Goal: Task Accomplishment & Management: Use online tool/utility

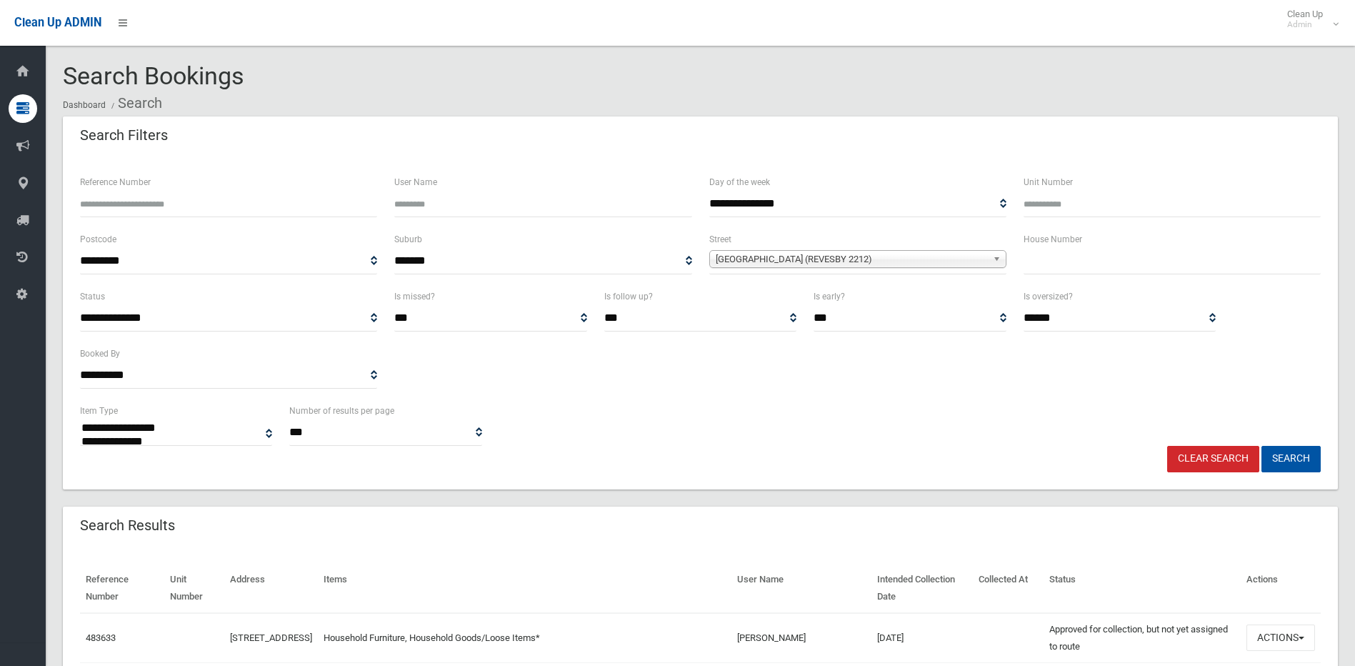
select select
click at [815, 251] on span "Iluka Street (REVESBY 2212)" at bounding box center [851, 259] width 271 height 17
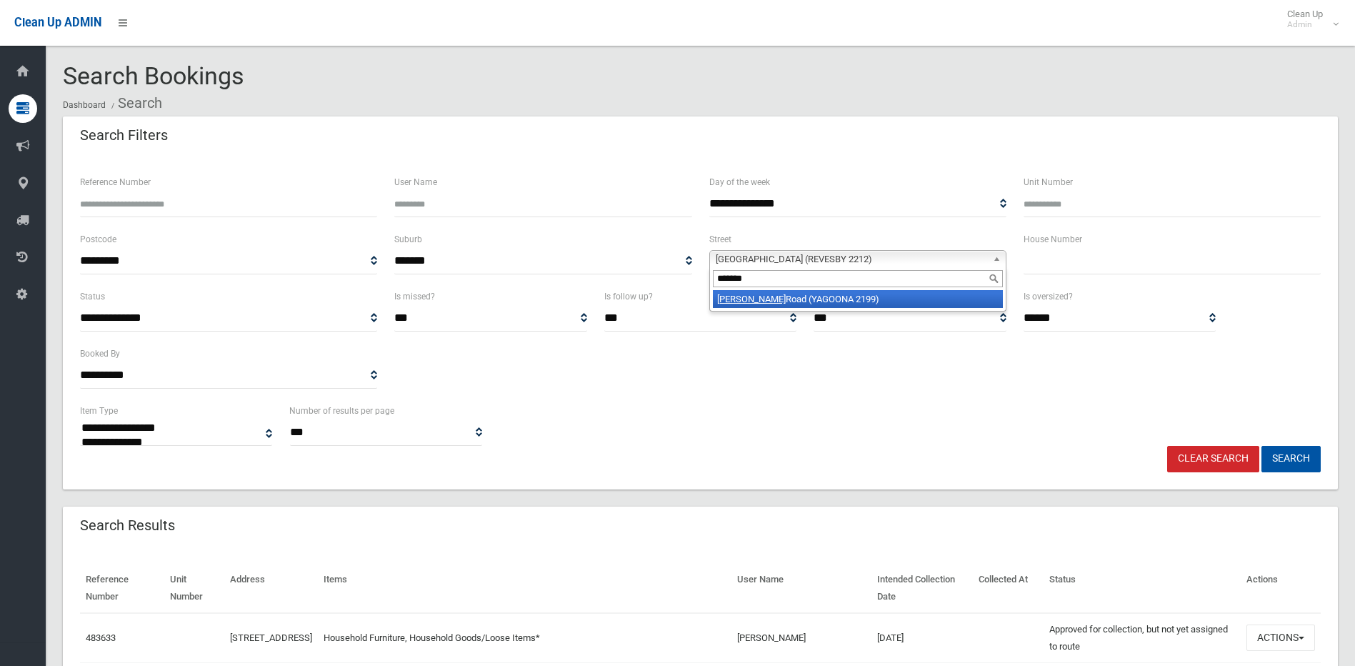
type input "*******"
click at [808, 297] on li "Brunker Road (YAGOONA 2199)" at bounding box center [858, 299] width 290 height 18
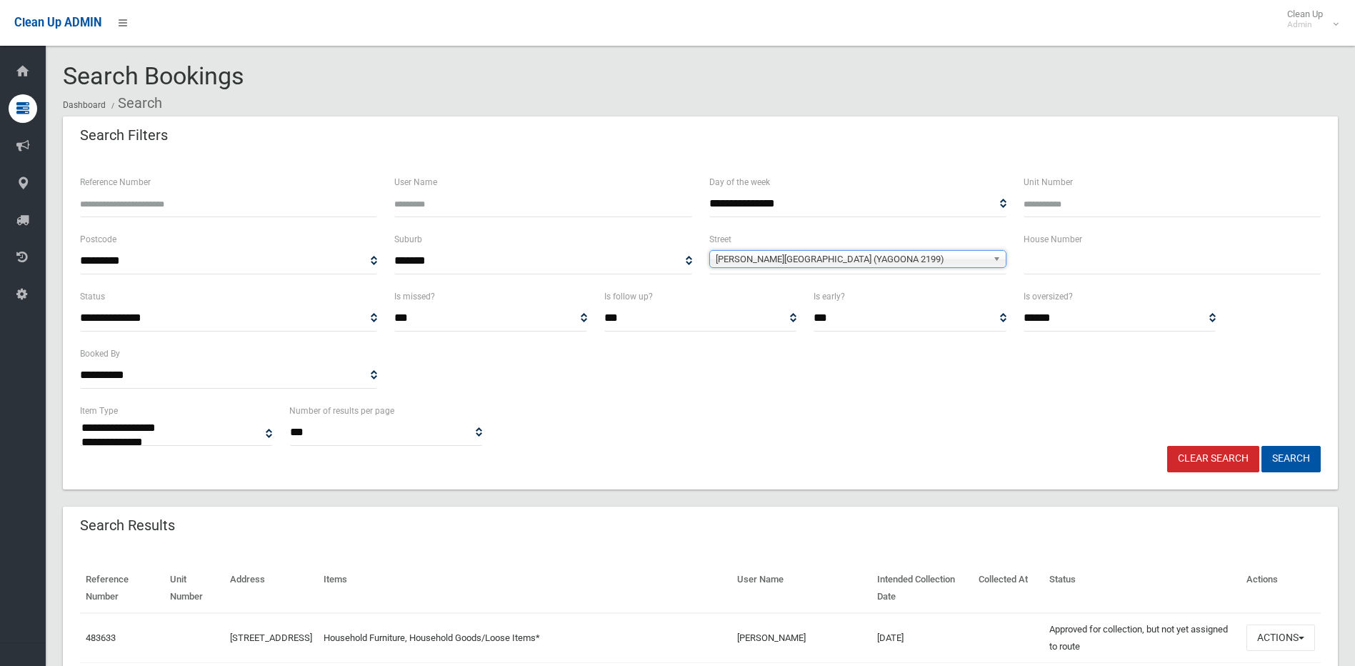
click at [1060, 259] on input "text" at bounding box center [1171, 261] width 297 height 26
type input "**"
click at [1282, 455] on button "Search" at bounding box center [1290, 459] width 59 height 26
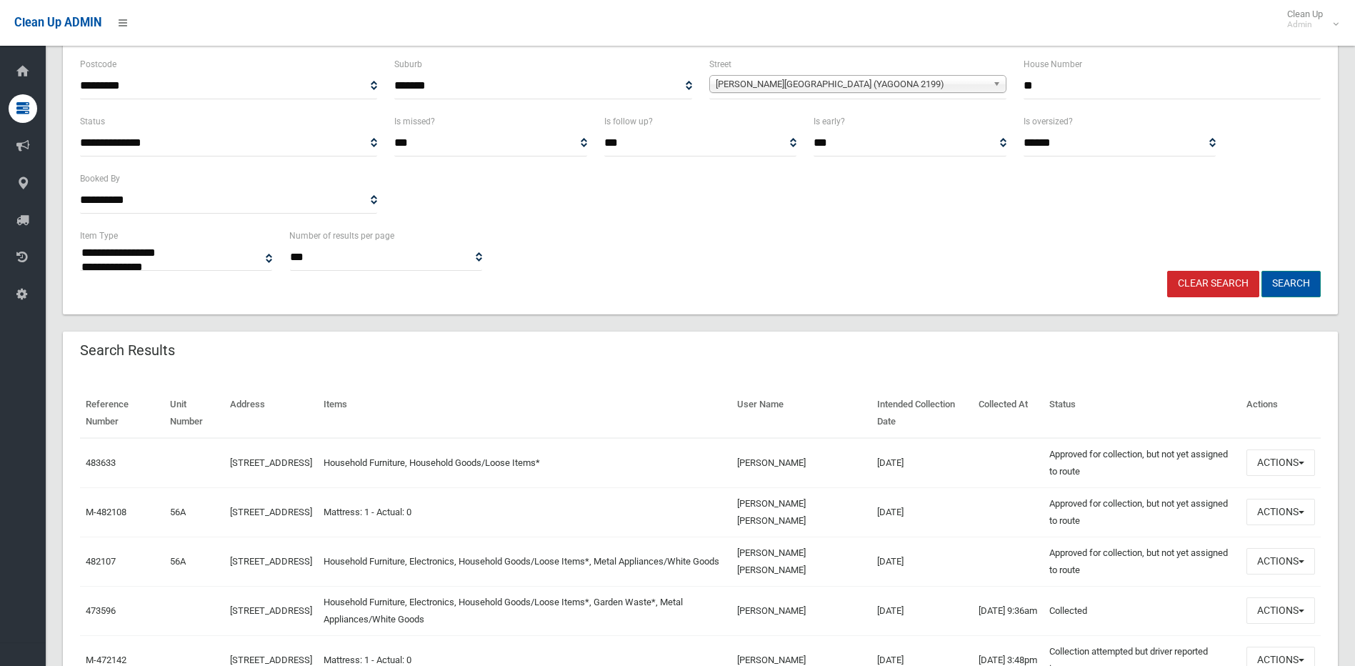
scroll to position [214, 0]
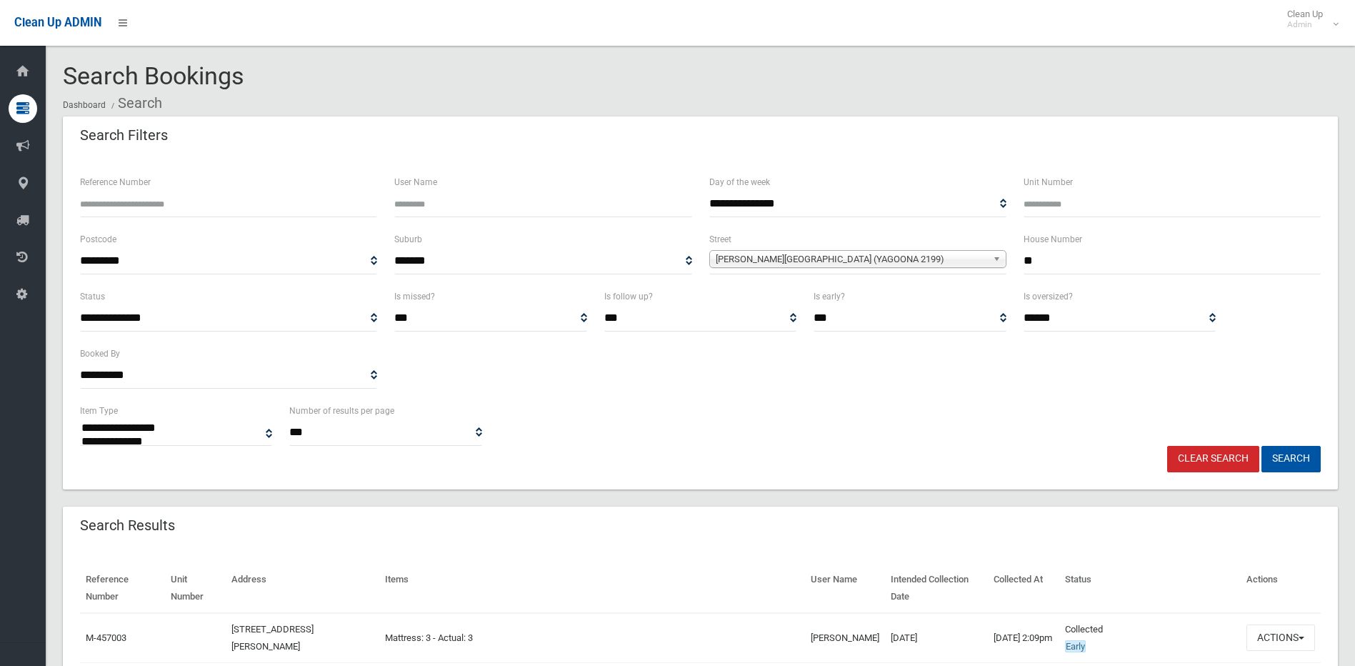
select select
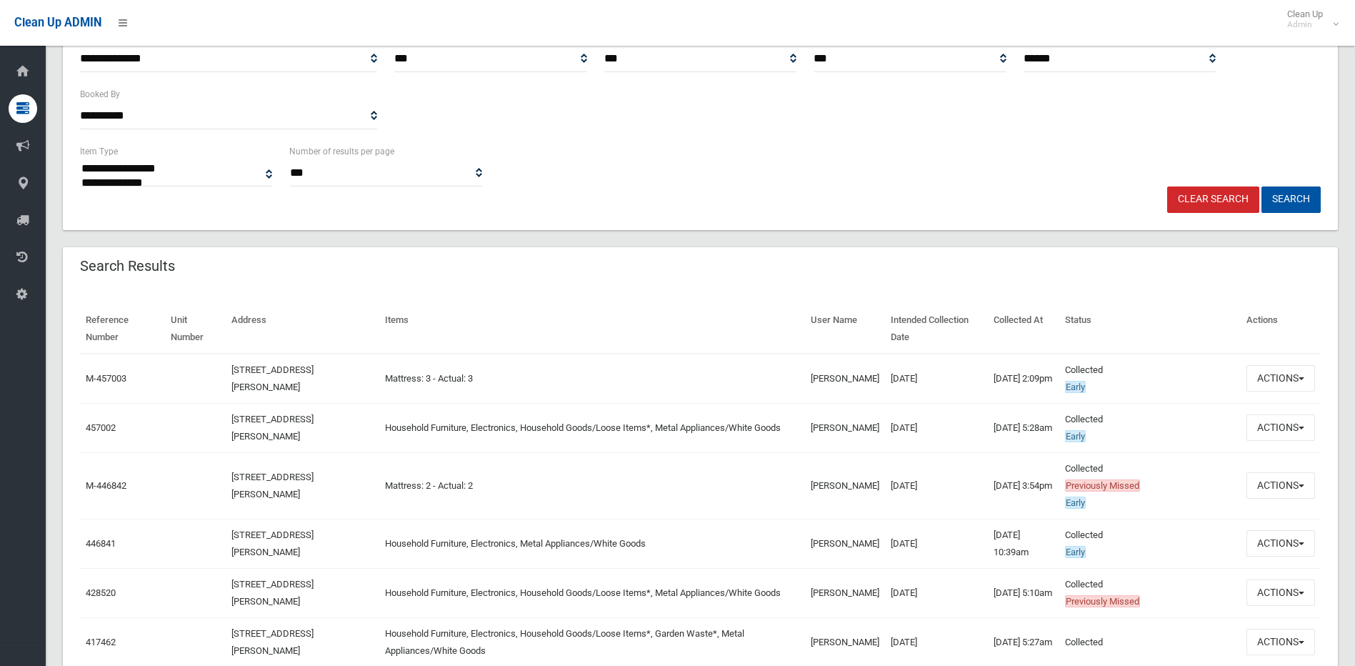
scroll to position [286, 0]
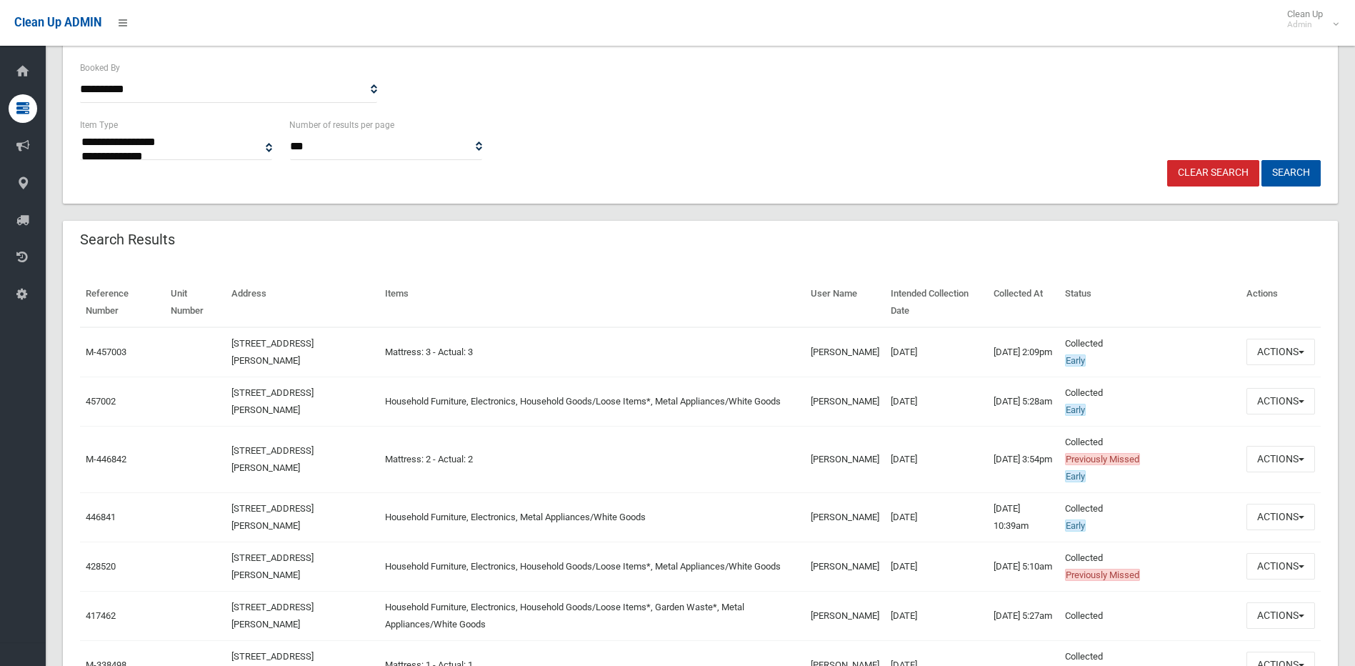
click at [831, 353] on td "Taylor Shaw" at bounding box center [845, 352] width 80 height 50
click at [1254, 349] on button "Actions" at bounding box center [1280, 352] width 69 height 26
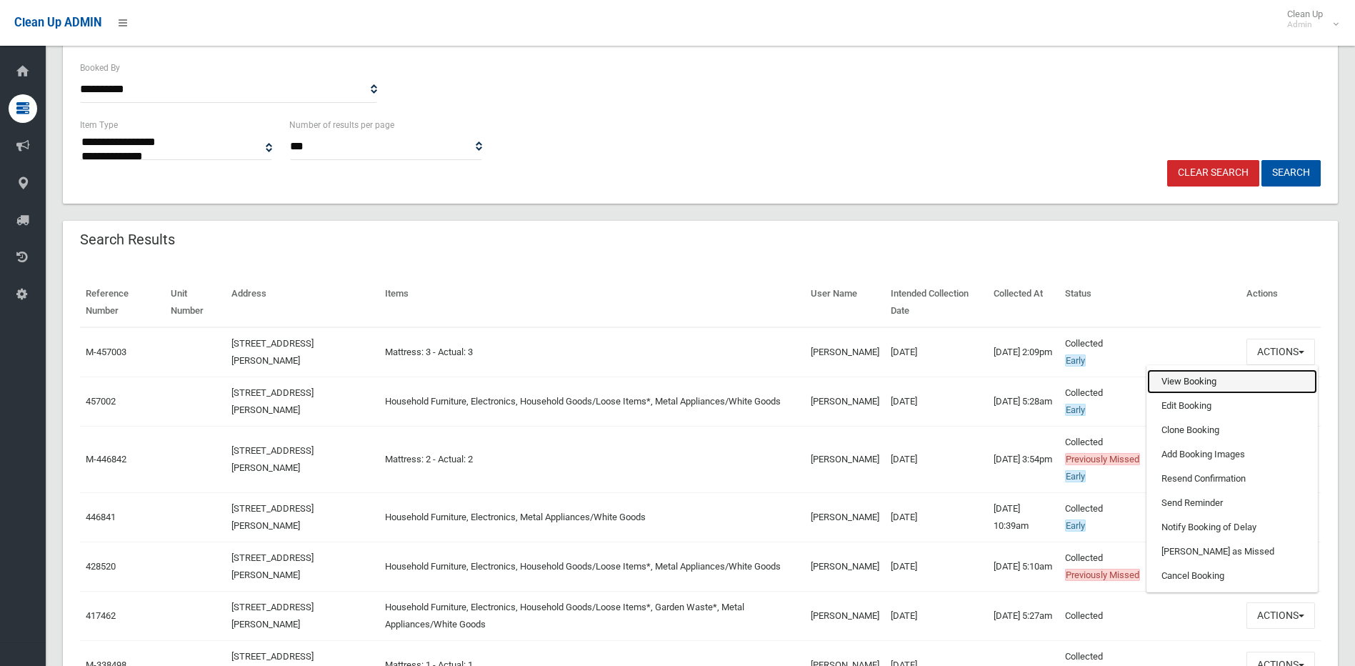
click at [1190, 384] on link "View Booking" at bounding box center [1232, 381] width 170 height 24
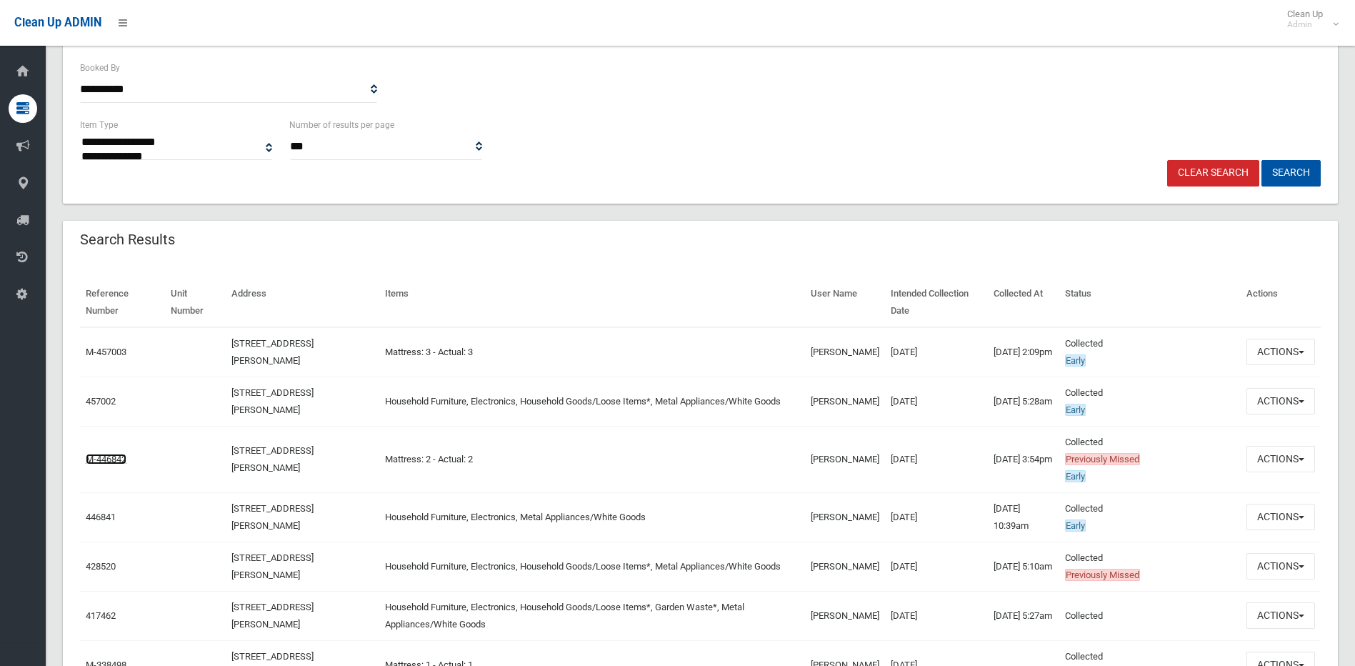
click at [100, 458] on link "M-446842" at bounding box center [106, 458] width 41 height 11
click at [104, 564] on link "428520" at bounding box center [101, 566] width 30 height 11
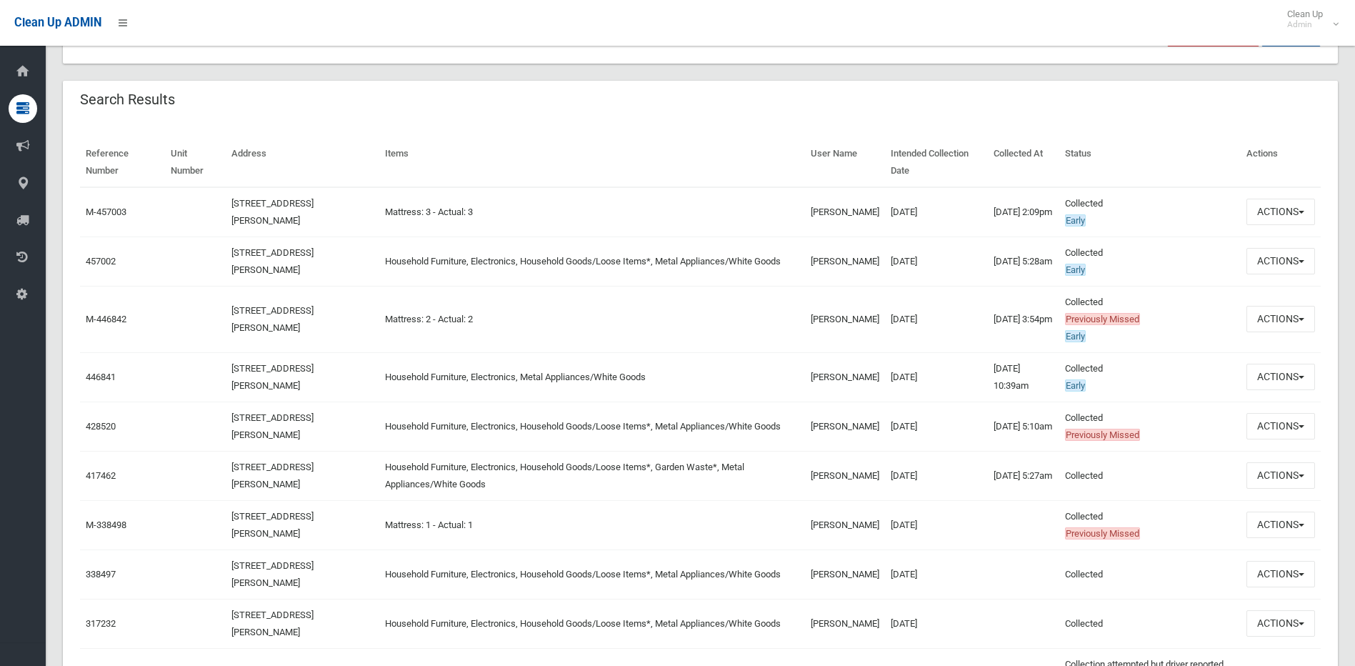
scroll to position [500, 0]
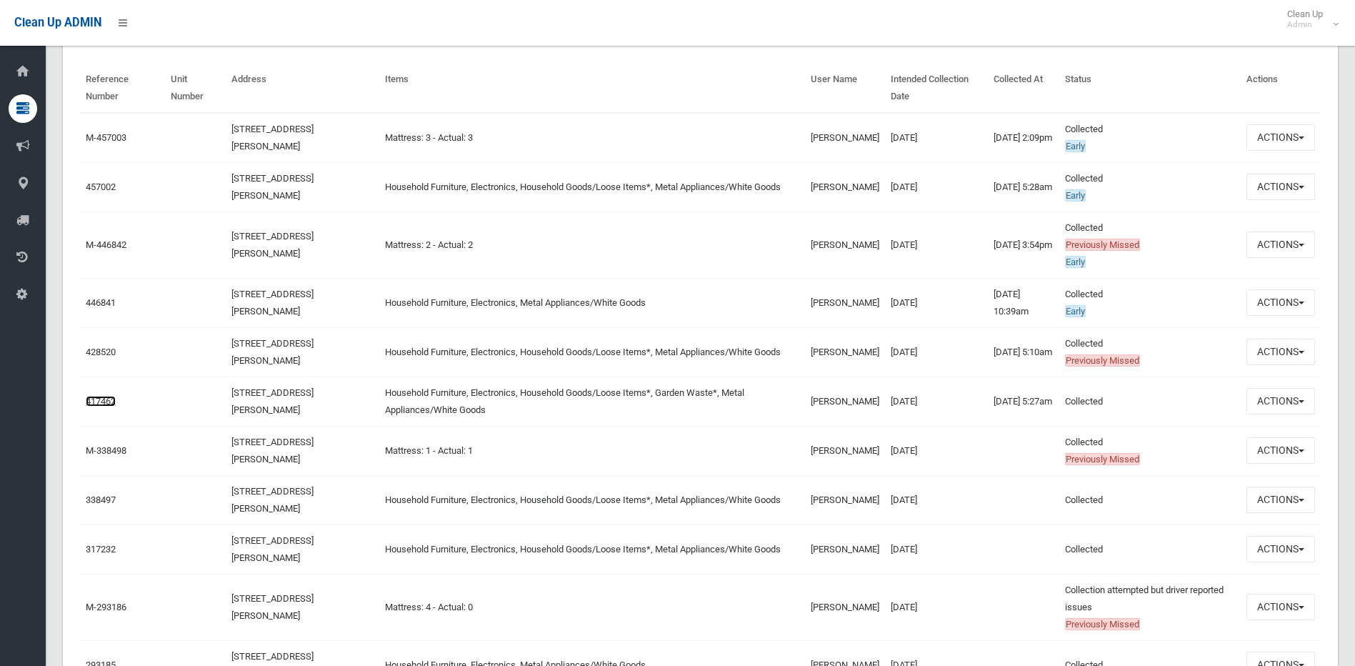
click at [98, 398] on link "417462" at bounding box center [101, 401] width 30 height 11
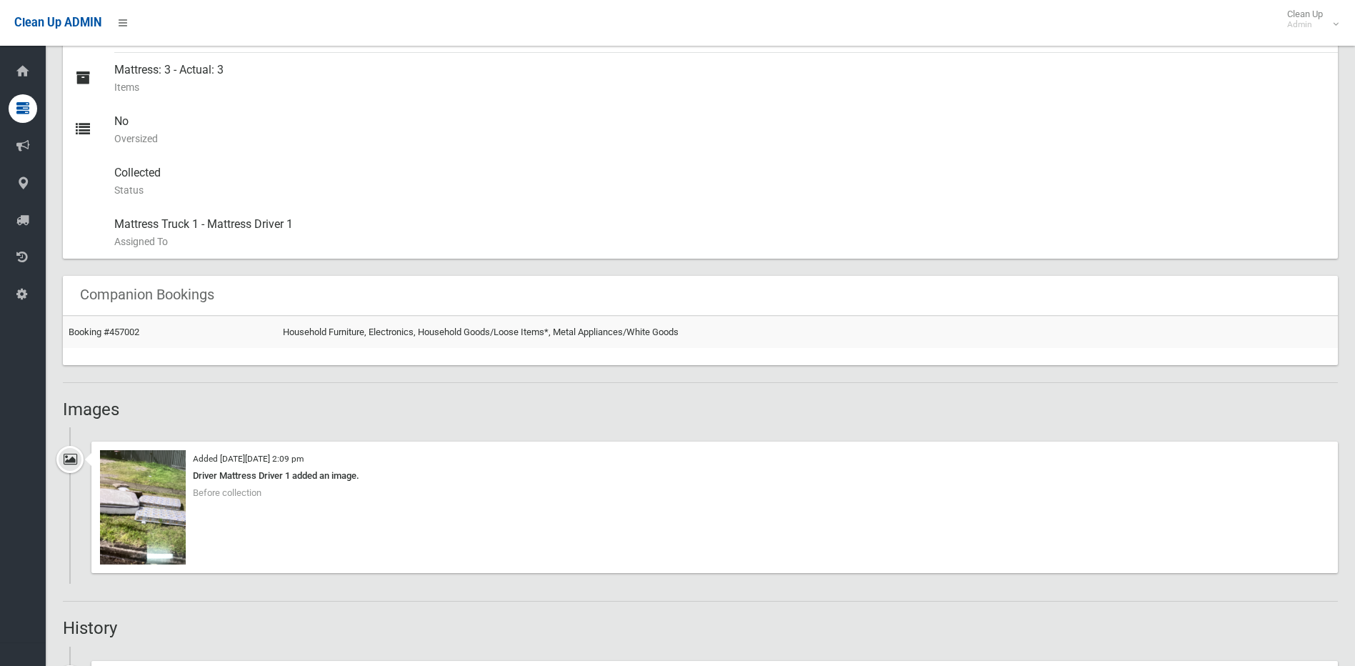
scroll to position [643, 0]
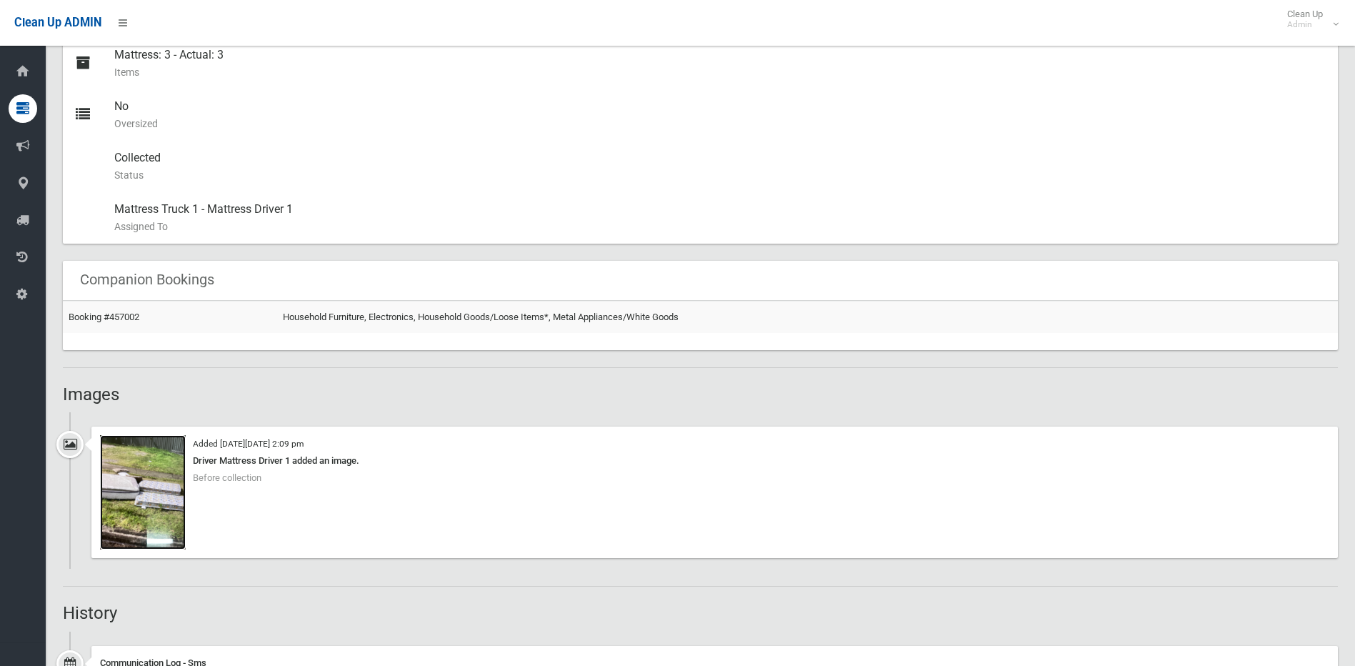
click at [144, 479] on img at bounding box center [143, 492] width 86 height 114
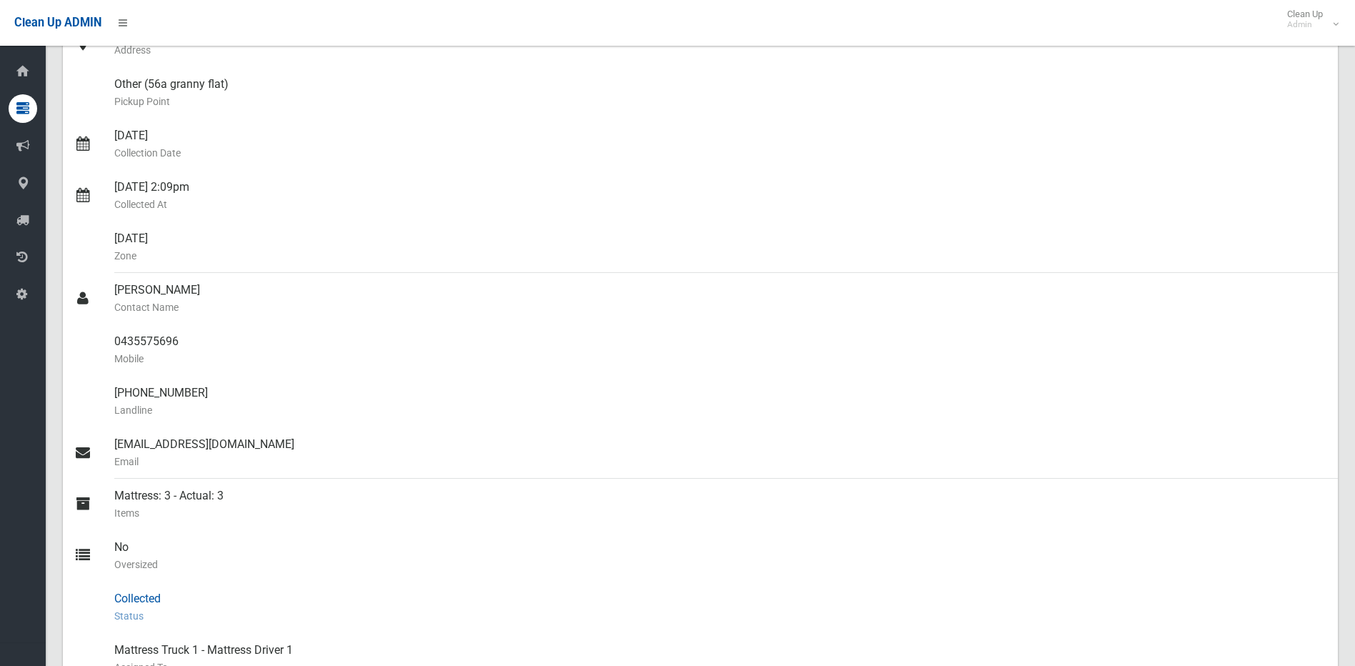
scroll to position [0, 0]
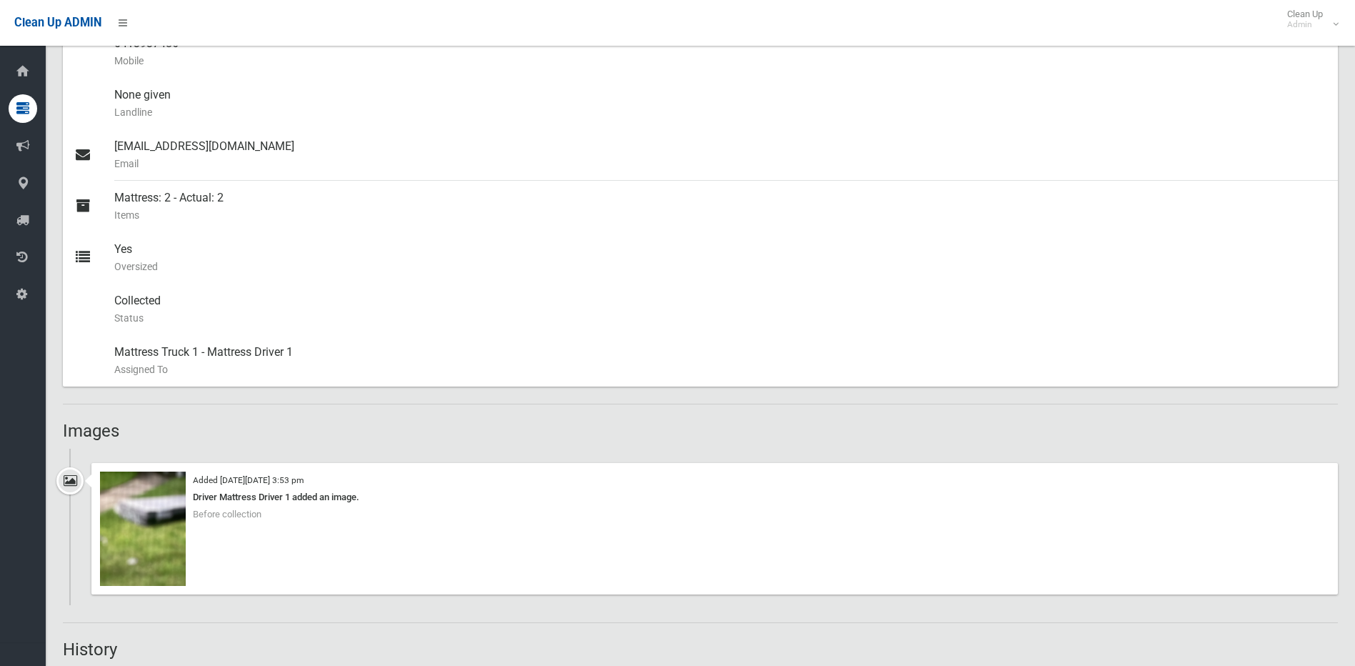
scroll to position [714, 0]
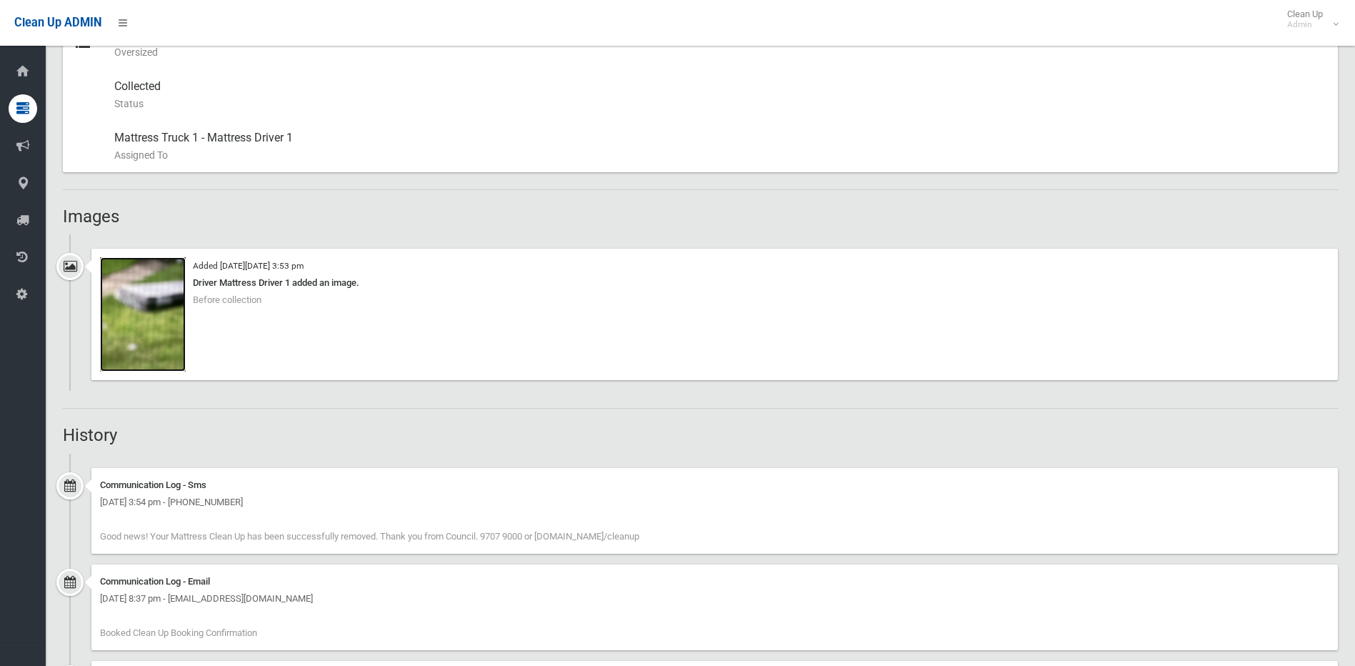
click at [154, 316] on img at bounding box center [143, 314] width 86 height 114
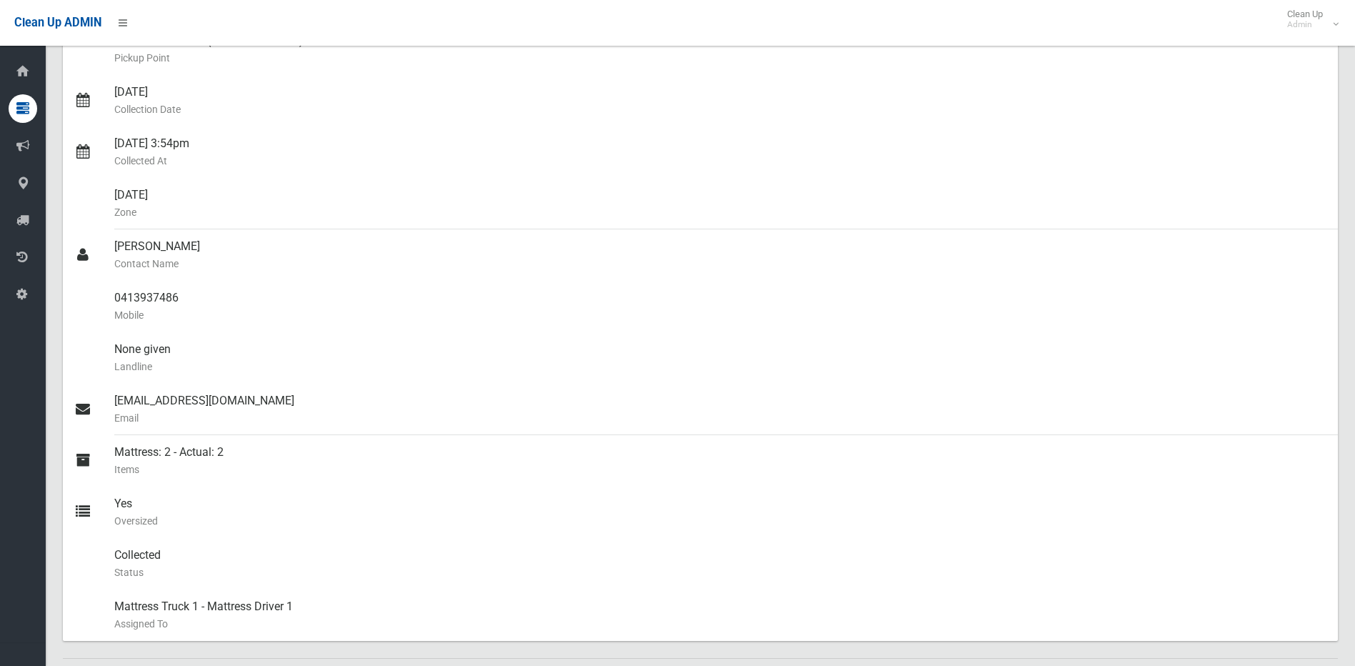
scroll to position [0, 0]
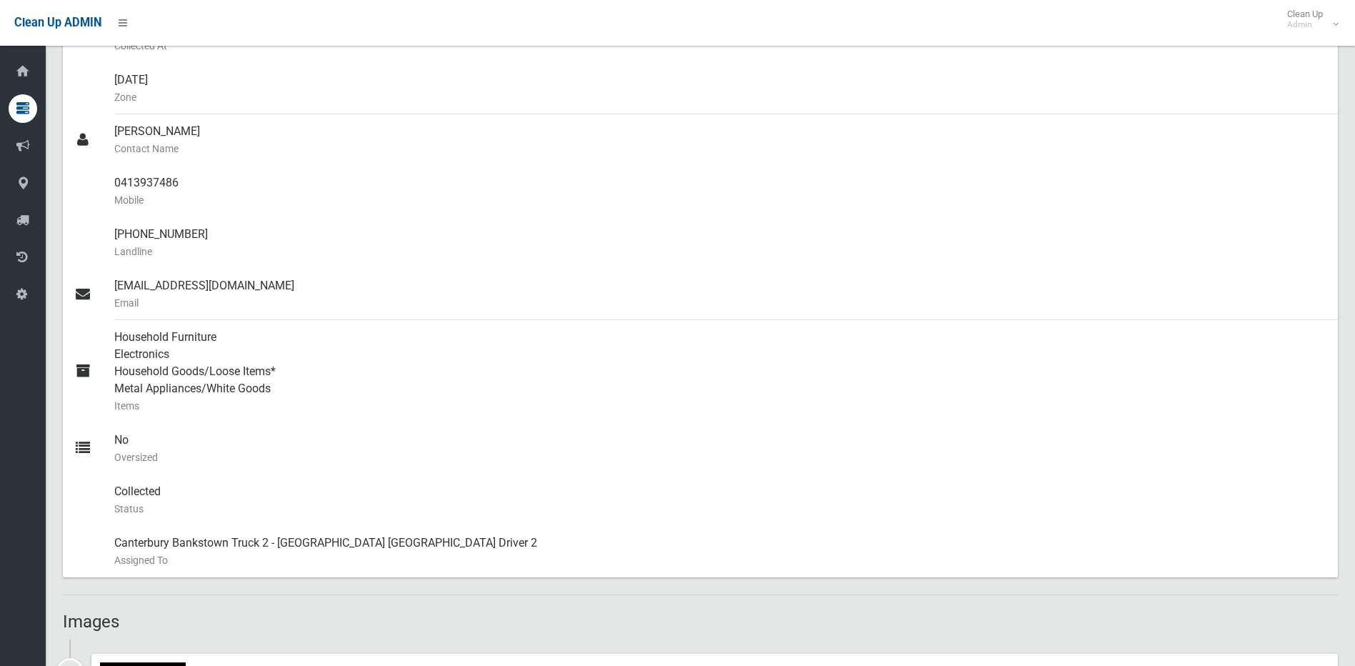
scroll to position [571, 0]
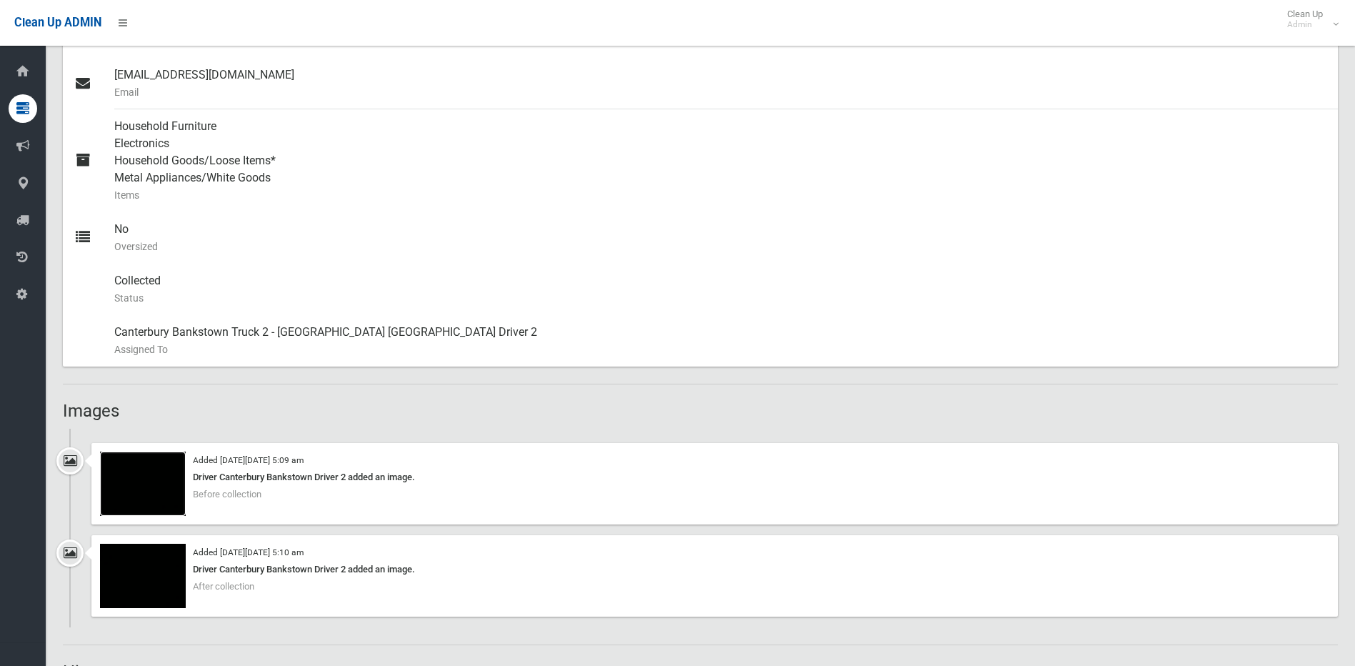
click at [171, 468] on img at bounding box center [143, 483] width 86 height 64
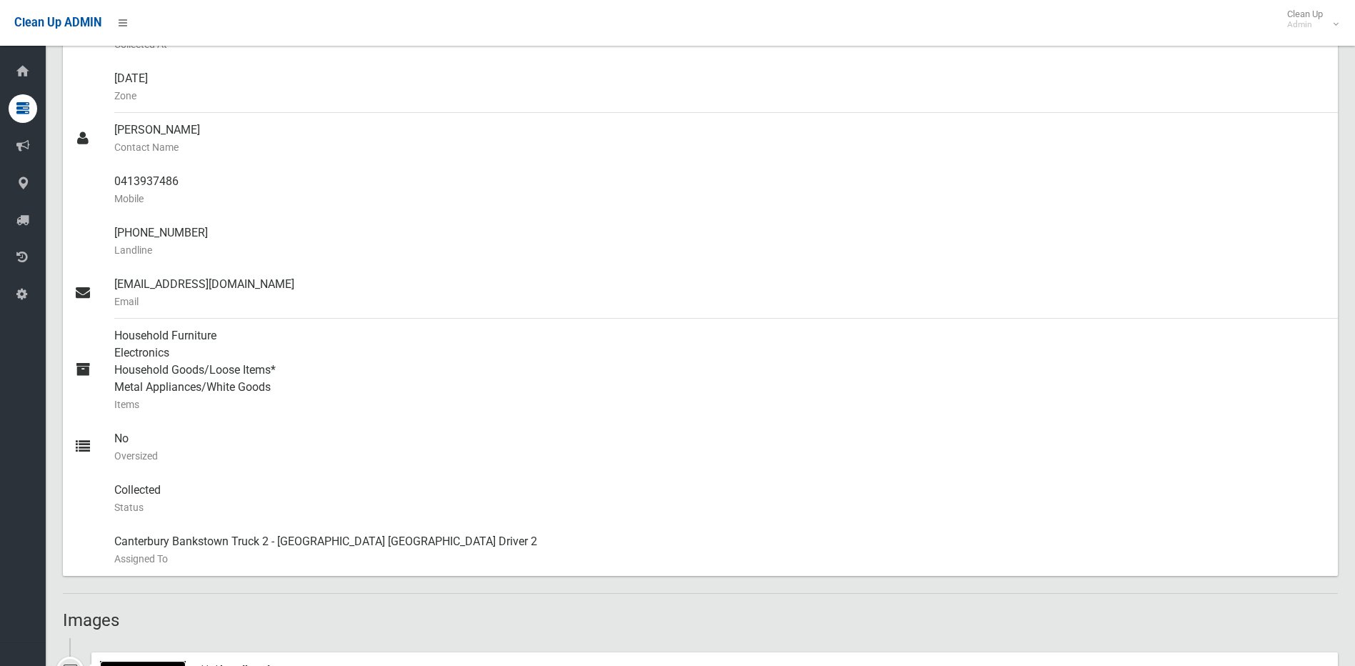
scroll to position [71, 0]
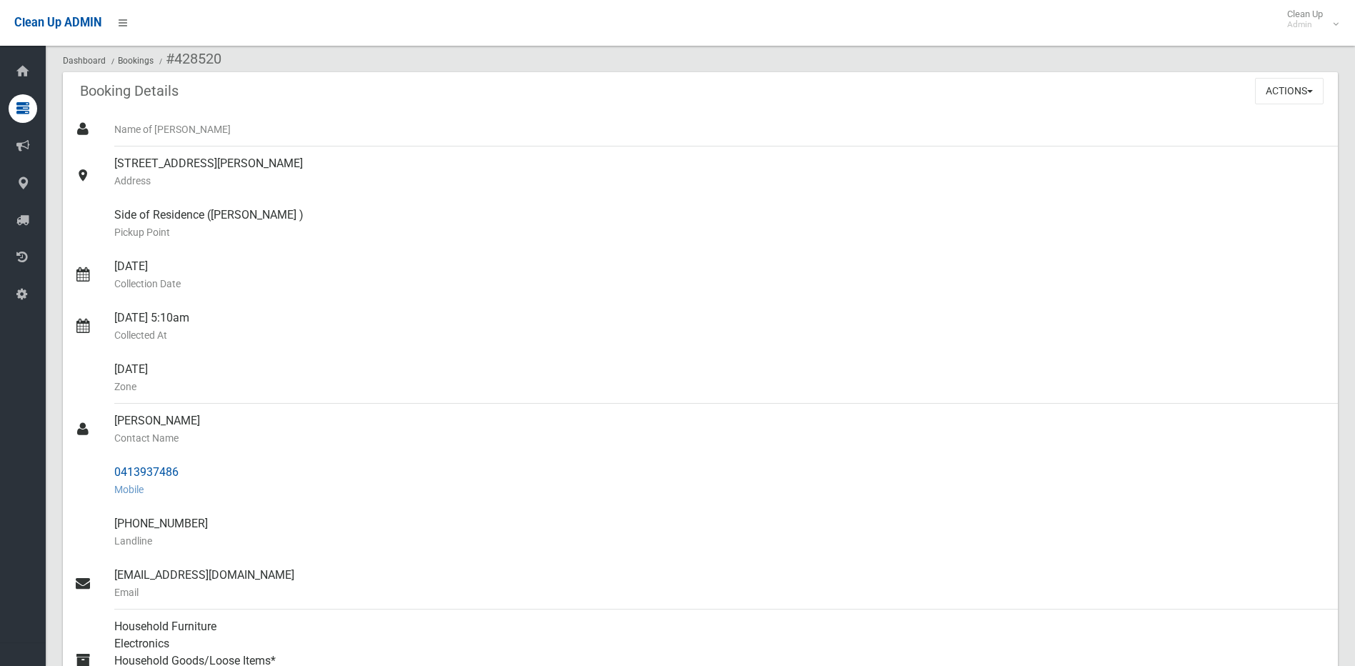
drag, startPoint x: 186, startPoint y: 471, endPoint x: 110, endPoint y: 472, distance: 76.4
click at [110, 472] on link "0413937486 Mobile" at bounding box center [700, 480] width 1275 height 51
copy link "0413937486"
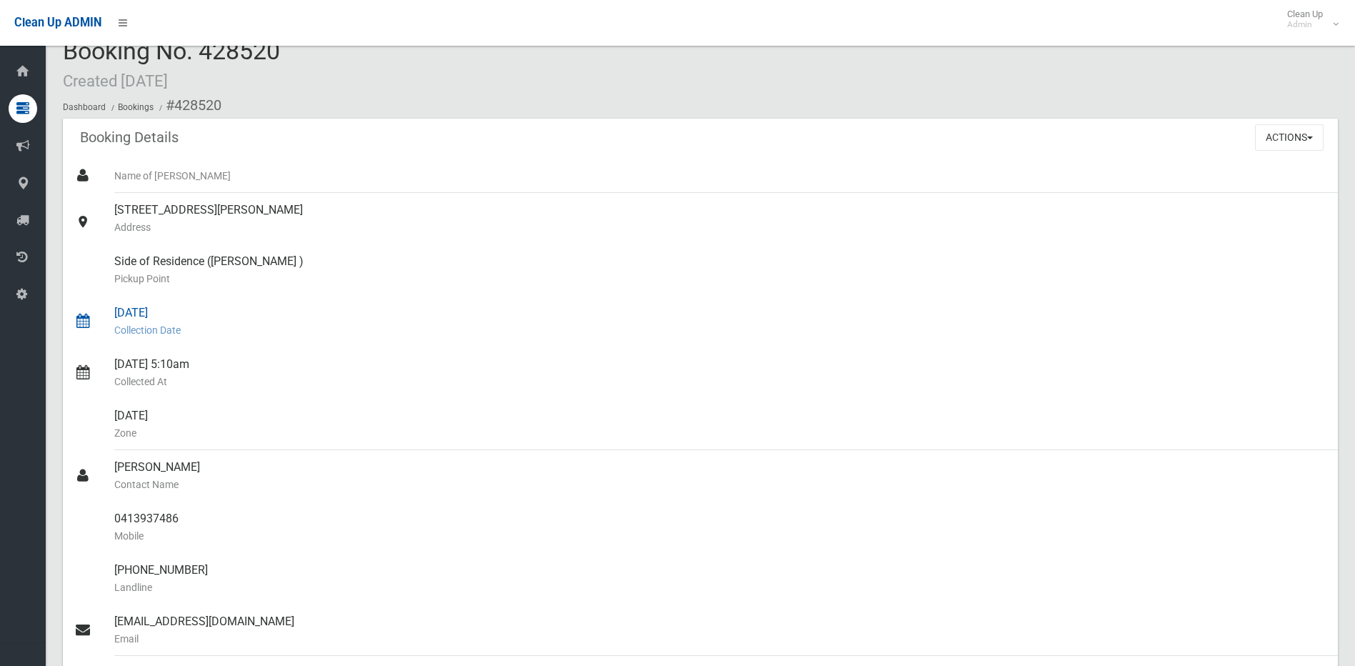
scroll to position [0, 0]
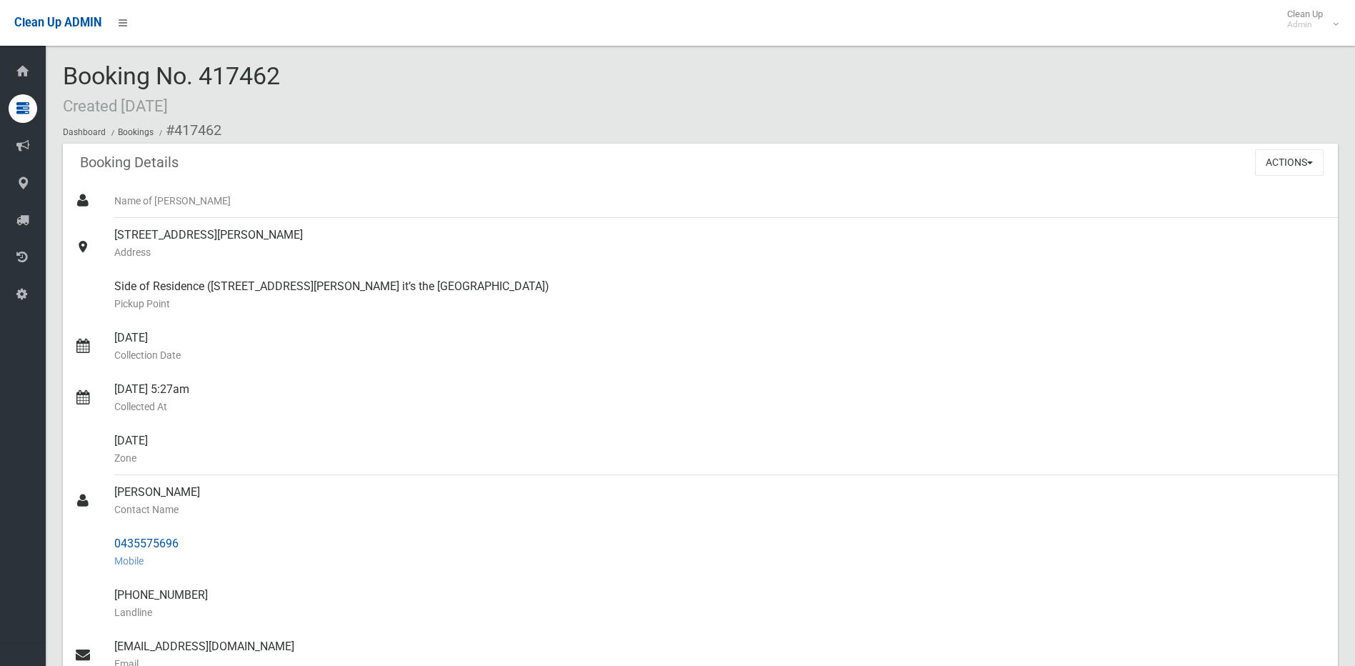
drag, startPoint x: 195, startPoint y: 537, endPoint x: 114, endPoint y: 539, distance: 81.4
click at [115, 539] on div "0435575696 Mobile" at bounding box center [720, 551] width 1212 height 51
copy div "0435575696"
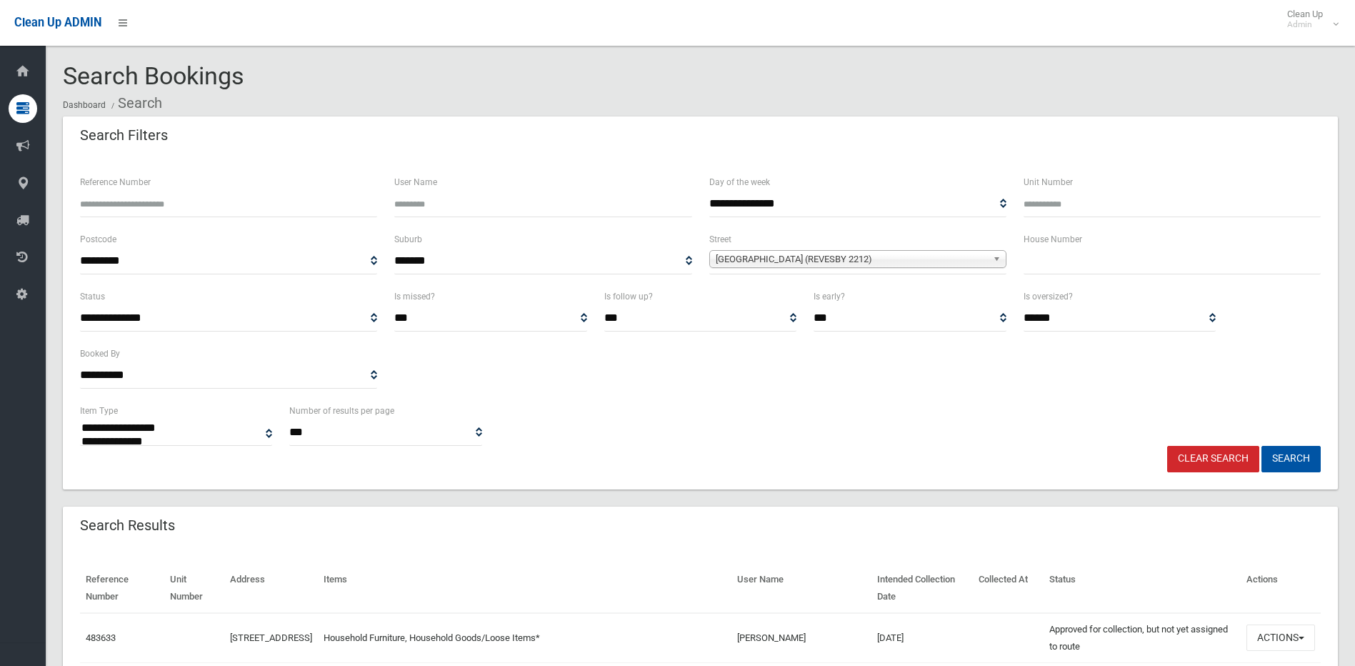
select select
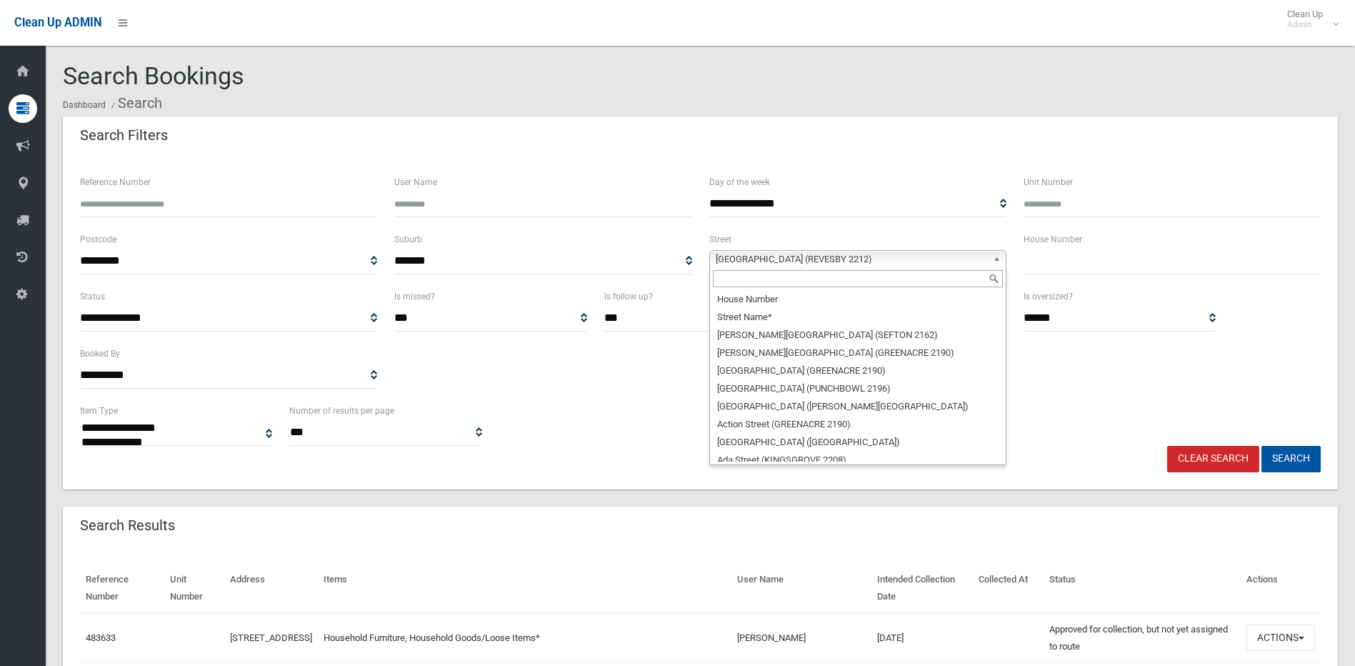
click at [801, 268] on div "Iluka Street (REVESBY 2212) House Number Street Name* Abbott Avenue (SEFTON 216…" at bounding box center [857, 259] width 297 height 18
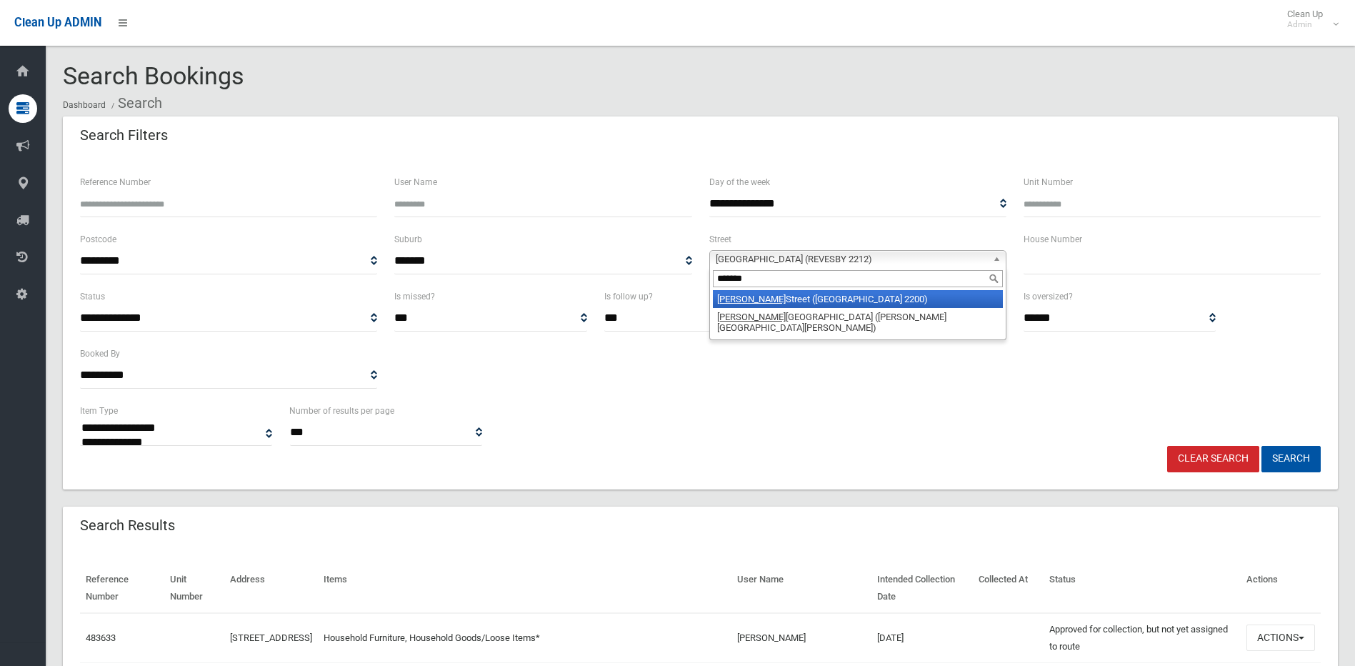
type input "********"
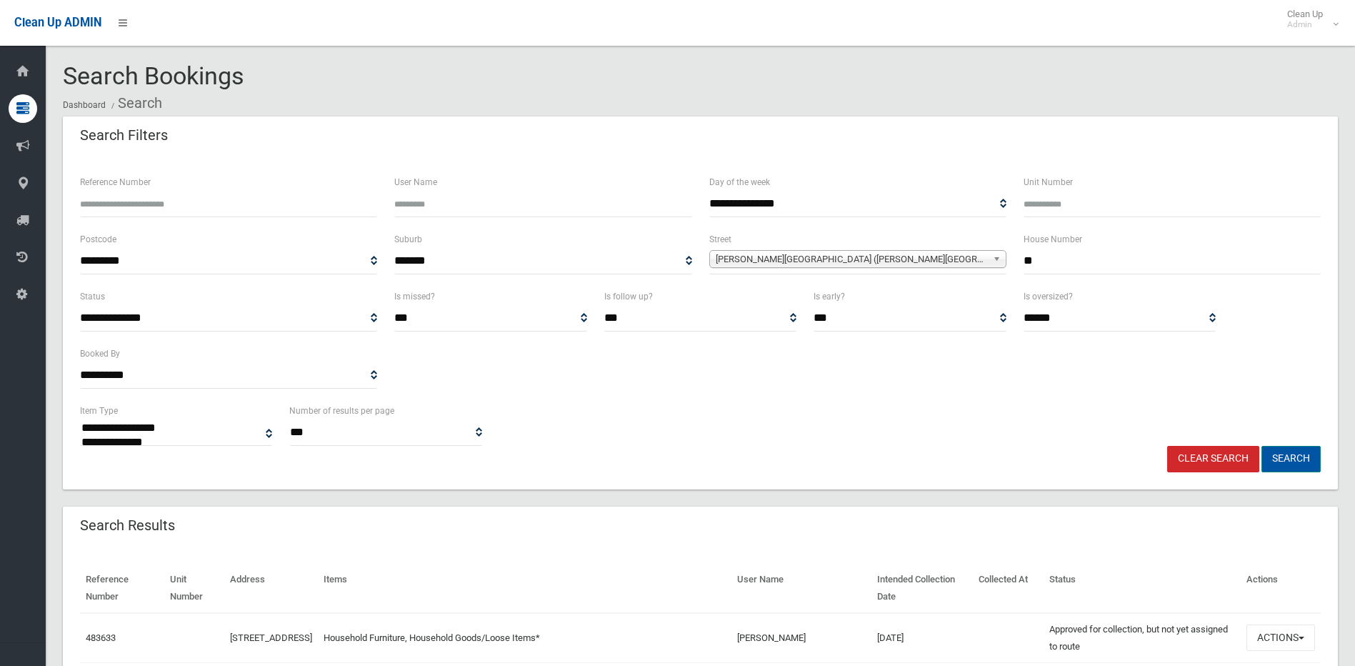
type input "**"
click at [1303, 462] on button "Search" at bounding box center [1290, 459] width 59 height 26
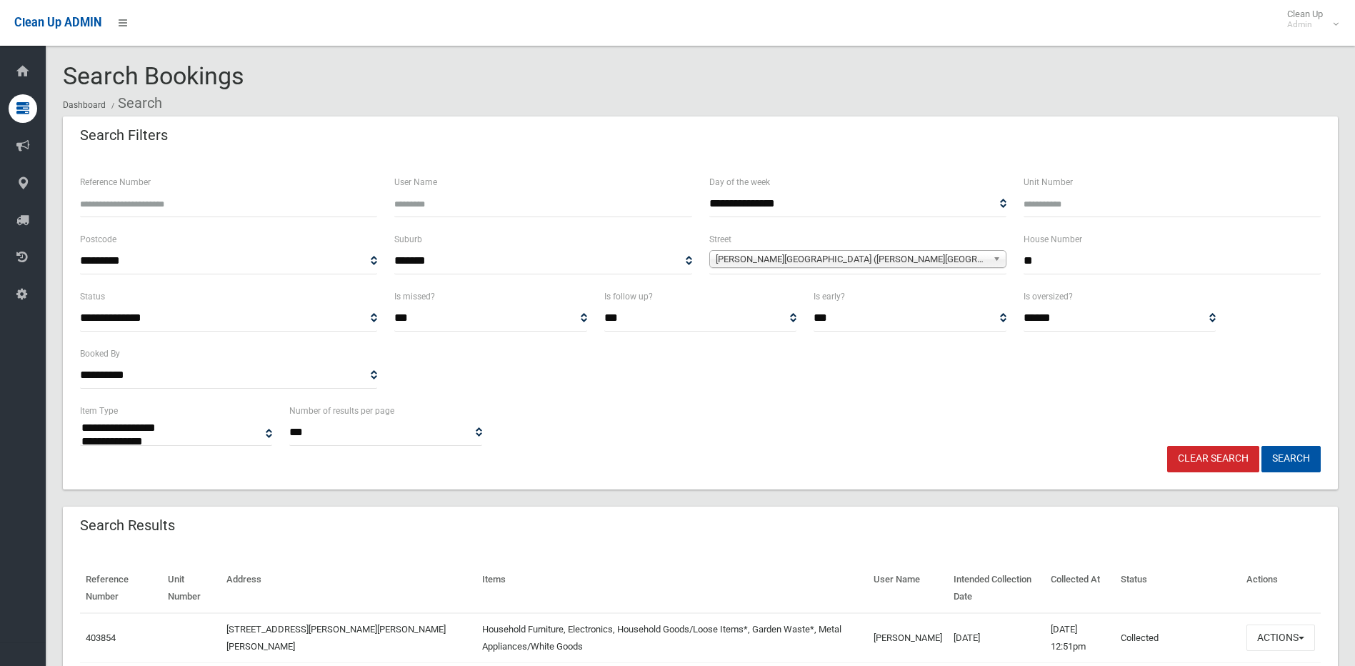
select select
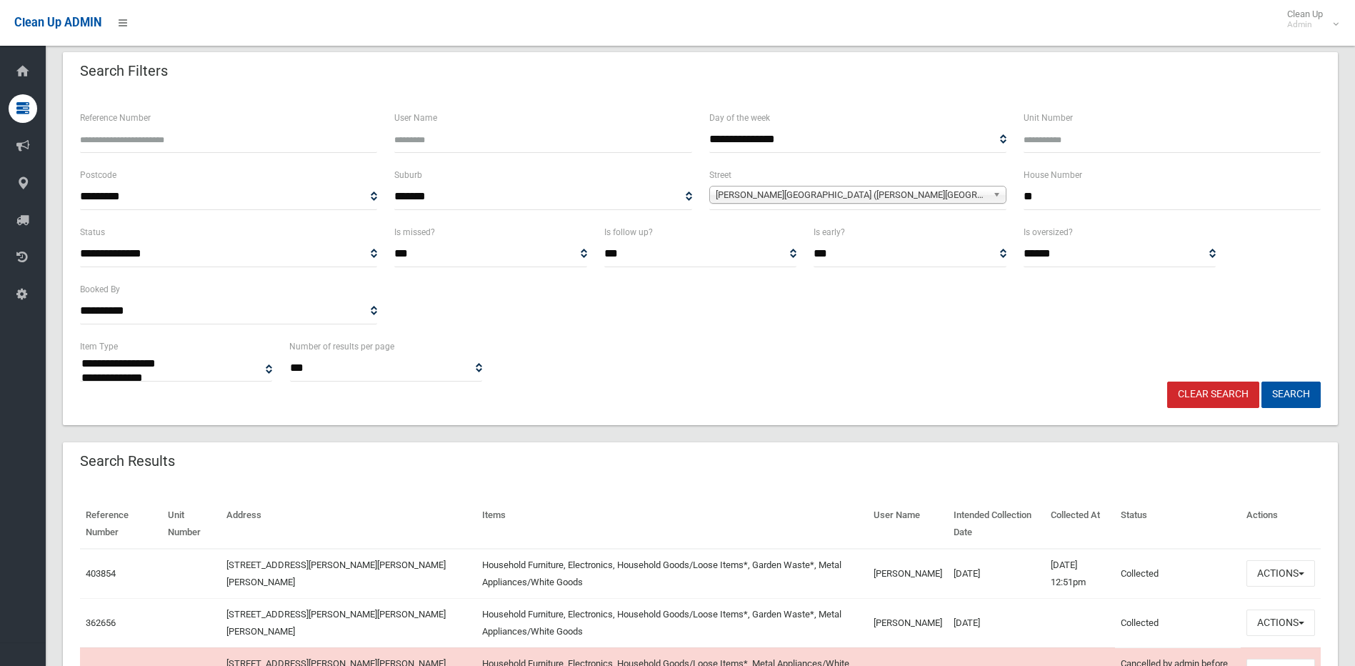
scroll to position [143, 0]
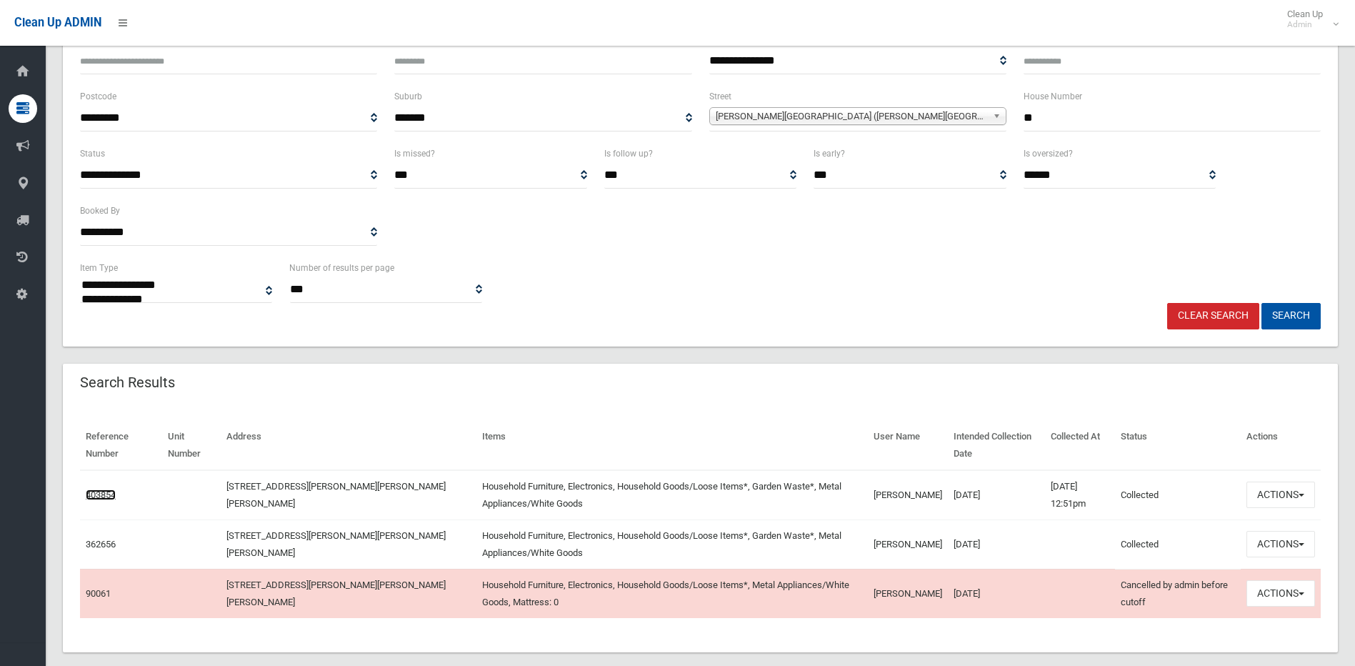
click at [96, 497] on link "403854" at bounding box center [101, 494] width 30 height 11
